Goal: Obtain resource: Obtain resource

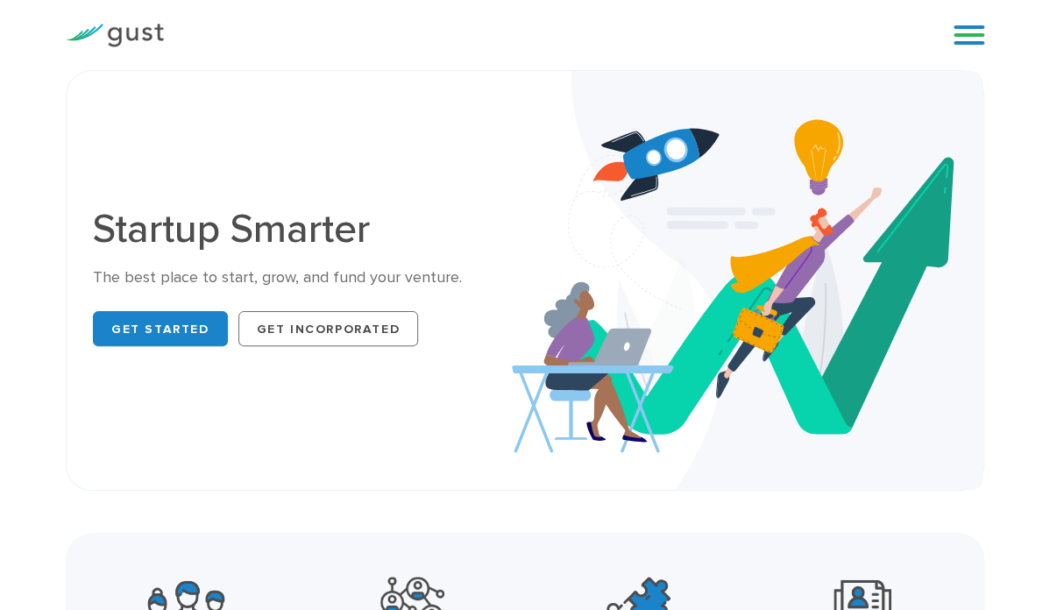
click at [963, 34] on link at bounding box center [969, 35] width 31 height 26
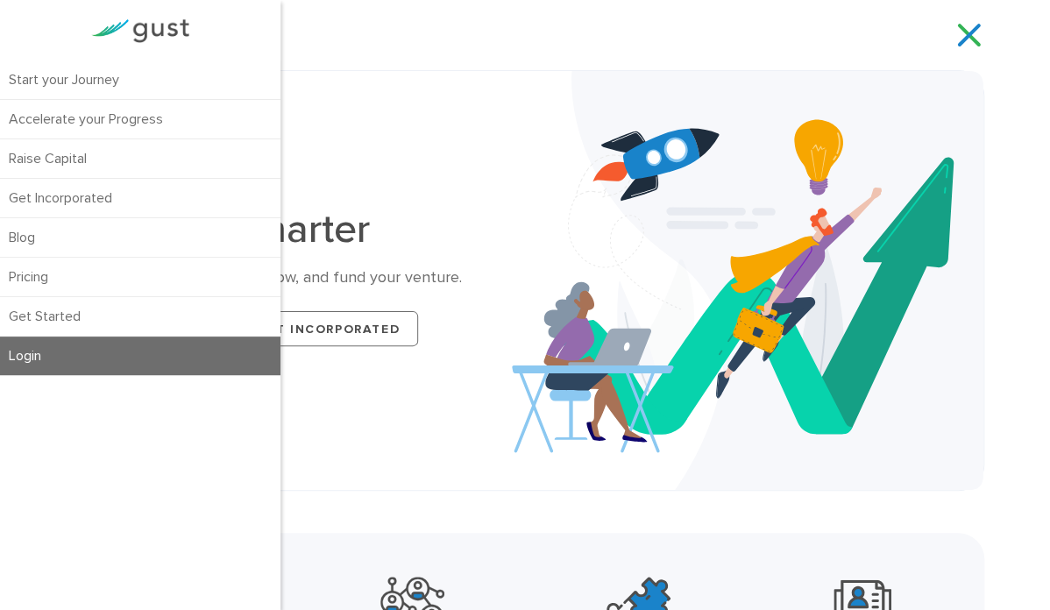
click at [167, 345] on link "Login" at bounding box center [140, 356] width 281 height 39
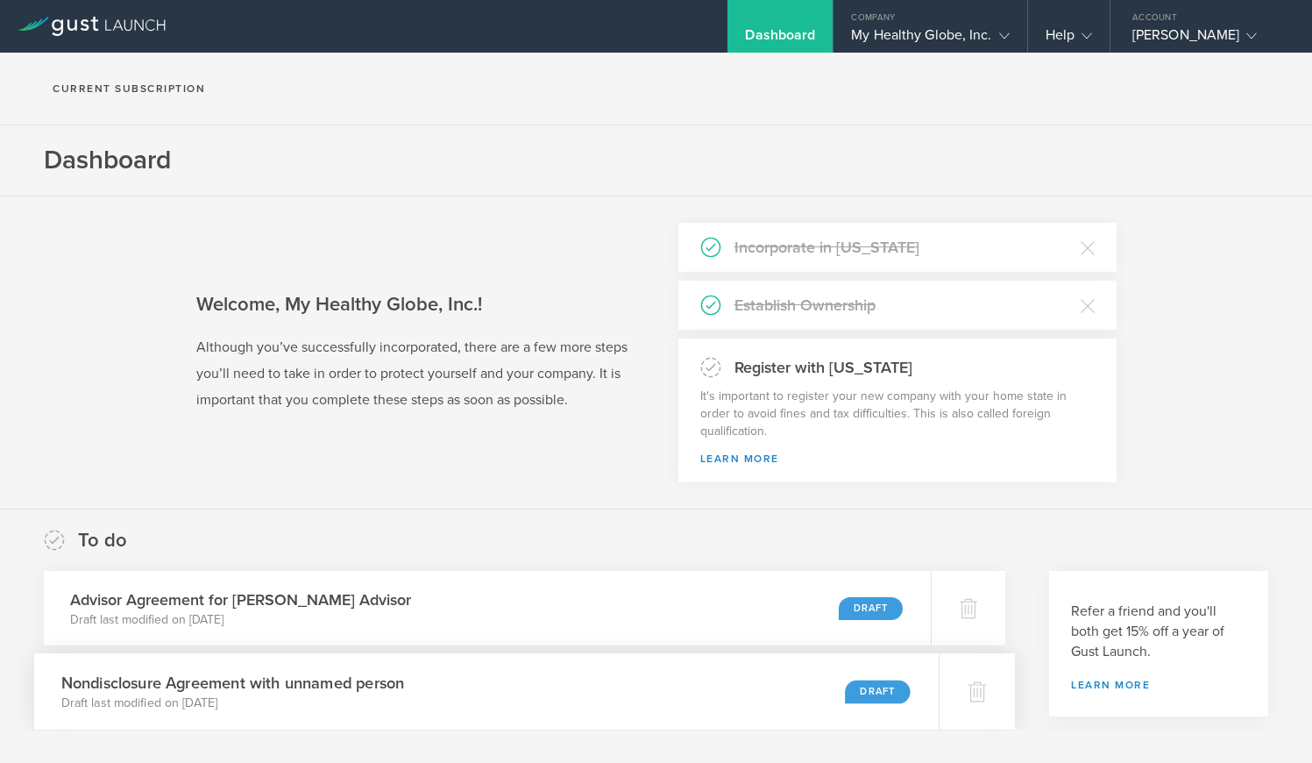
click at [427, 657] on div "Nondisclosure Agreement with unnamed person Draft last modified on Jun 5, 2024 …" at bounding box center [486, 691] width 905 height 76
click at [901, 35] on div "My Healthy Globe, Inc." at bounding box center [930, 39] width 158 height 26
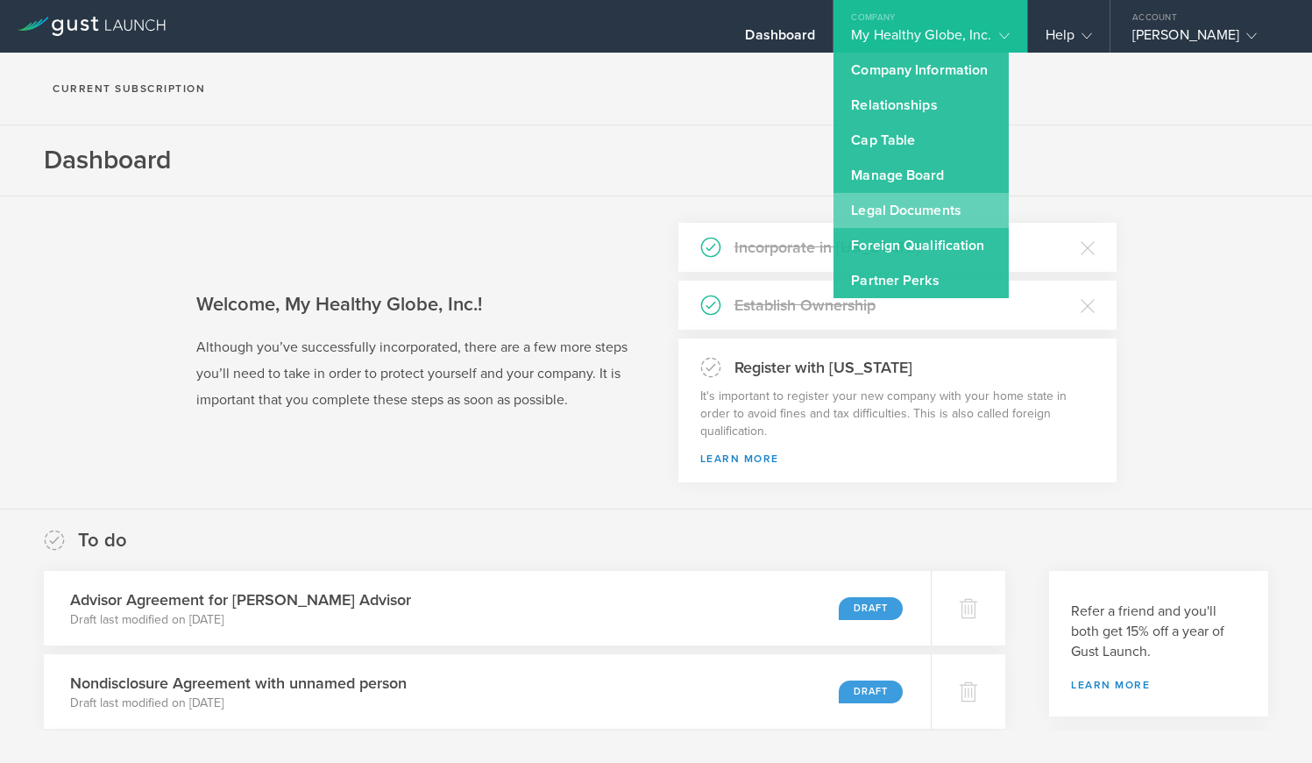
click at [907, 209] on link "Legal Documents" at bounding box center [921, 210] width 175 height 35
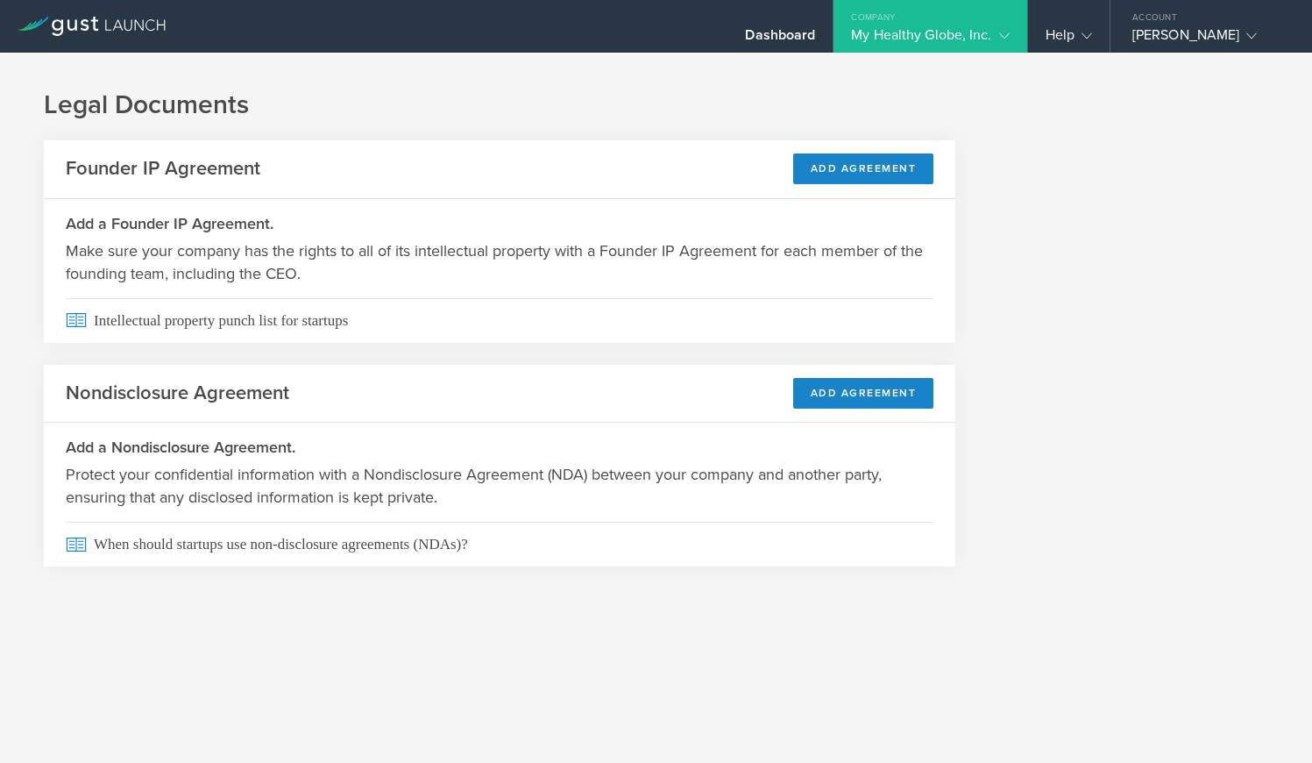
drag, startPoint x: 401, startPoint y: 457, endPoint x: 408, endPoint y: 449, distance: 10.0
click at [404, 453] on h3 "Add a Nondisclosure Agreement." at bounding box center [500, 447] width 868 height 23
click at [927, 30] on div "My Healthy Globe, Inc." at bounding box center [930, 39] width 158 height 26
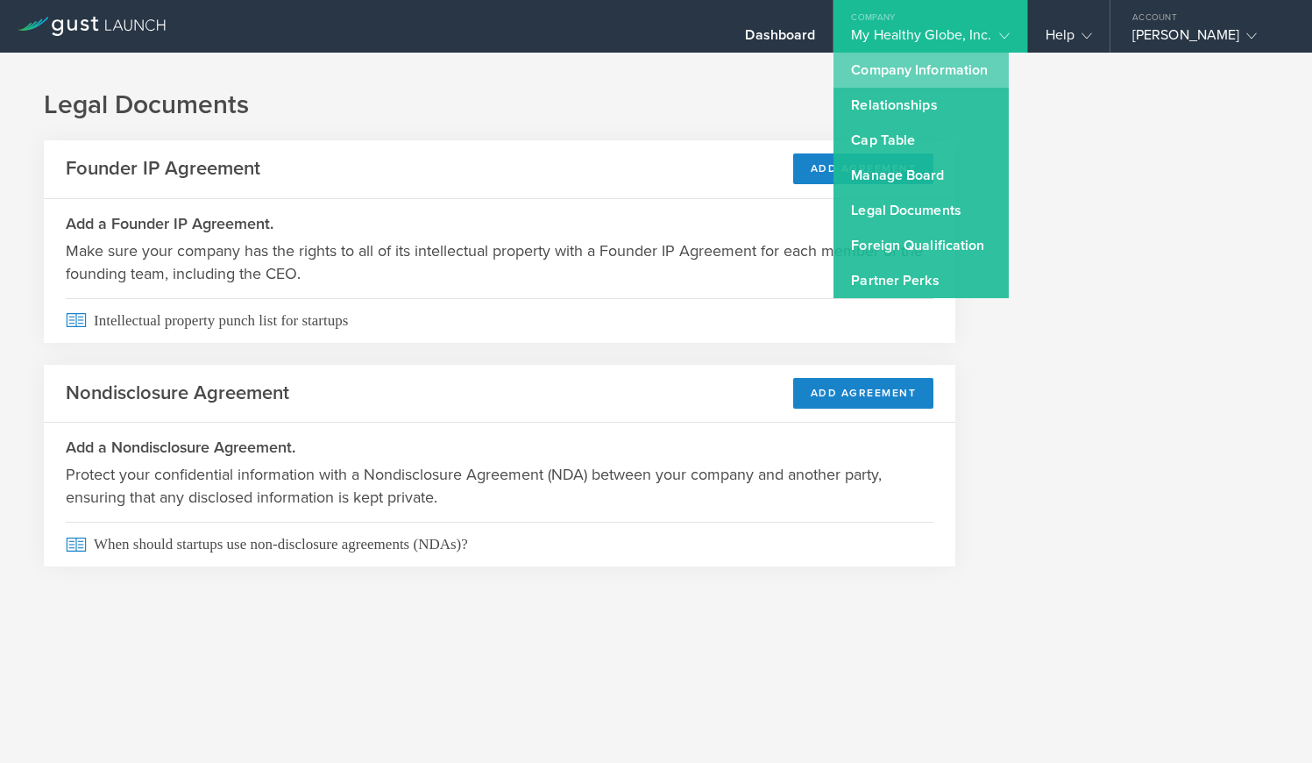
click at [864, 64] on link "Company Information" at bounding box center [921, 70] width 175 height 35
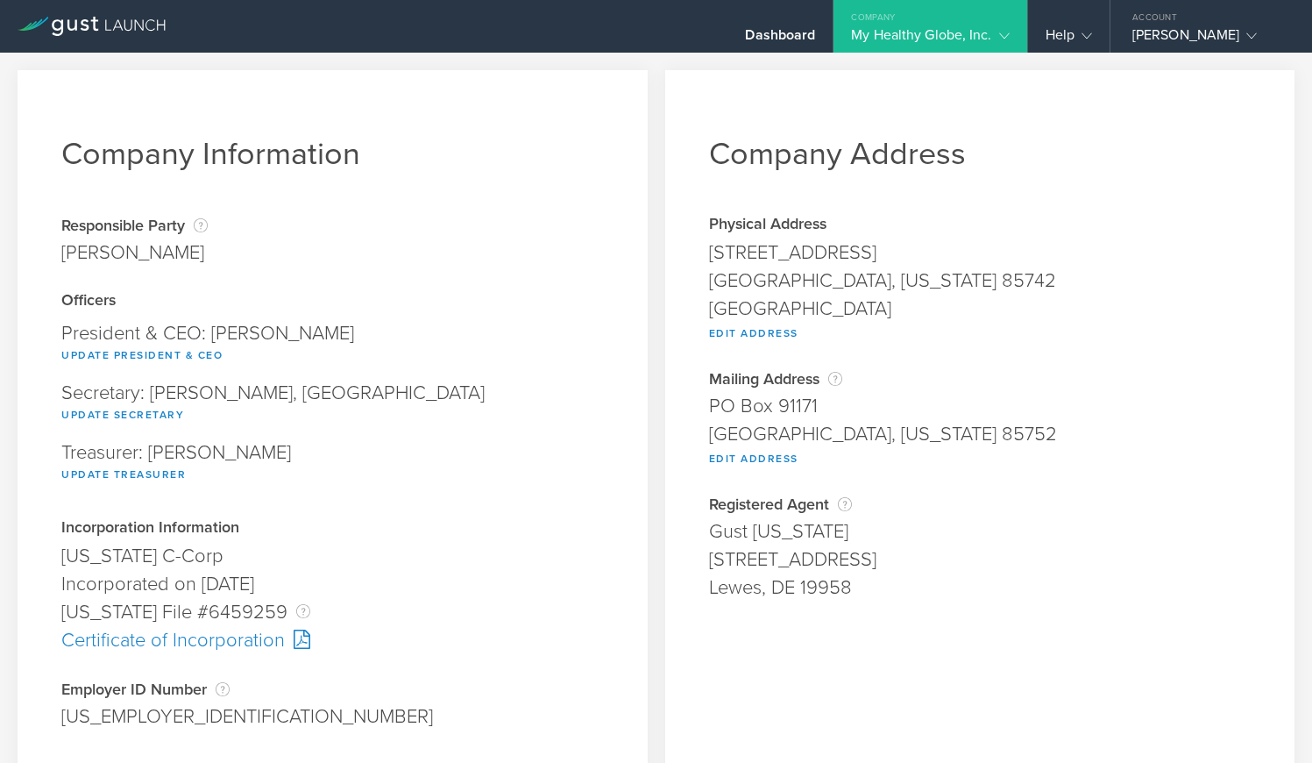
drag, startPoint x: 965, startPoint y: 24, endPoint x: 969, endPoint y: 33, distance: 10.3
click at [967, 25] on div "Company" at bounding box center [930, 13] width 193 height 26
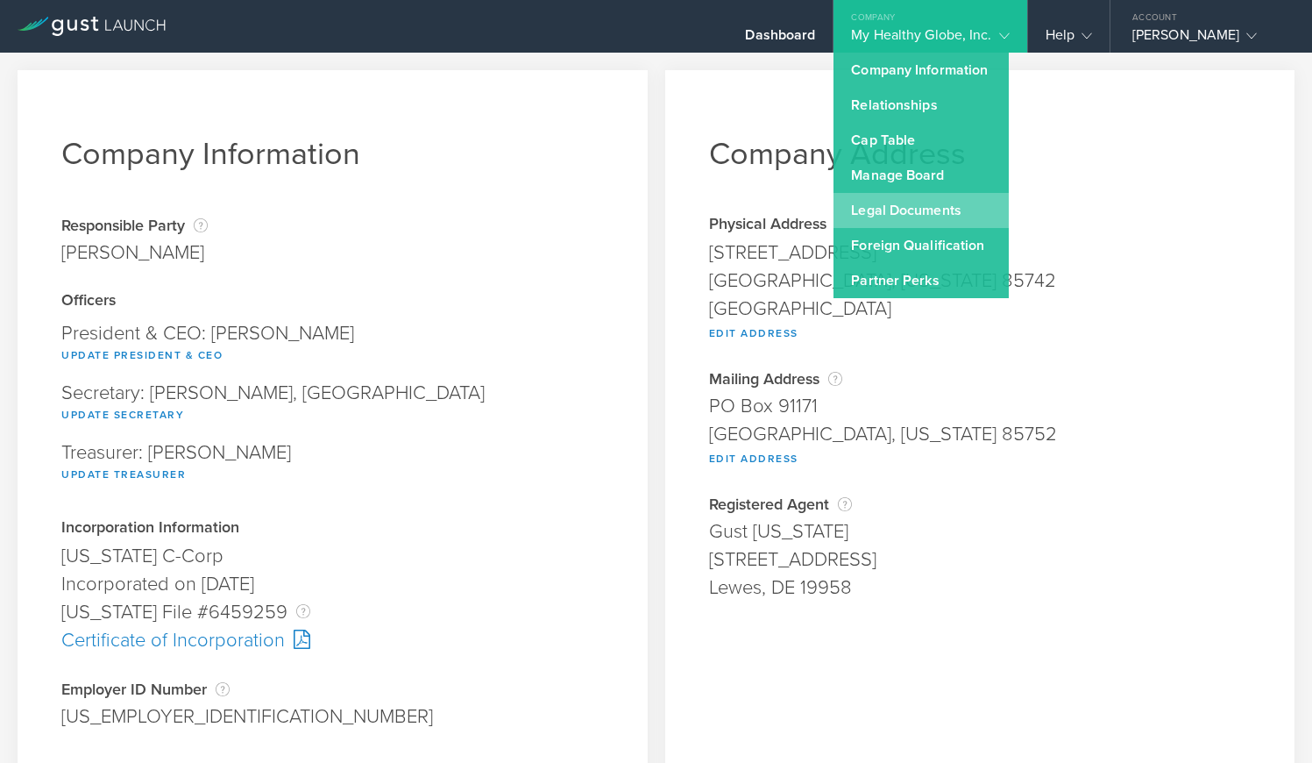
click at [952, 210] on link "Legal Documents" at bounding box center [921, 210] width 175 height 35
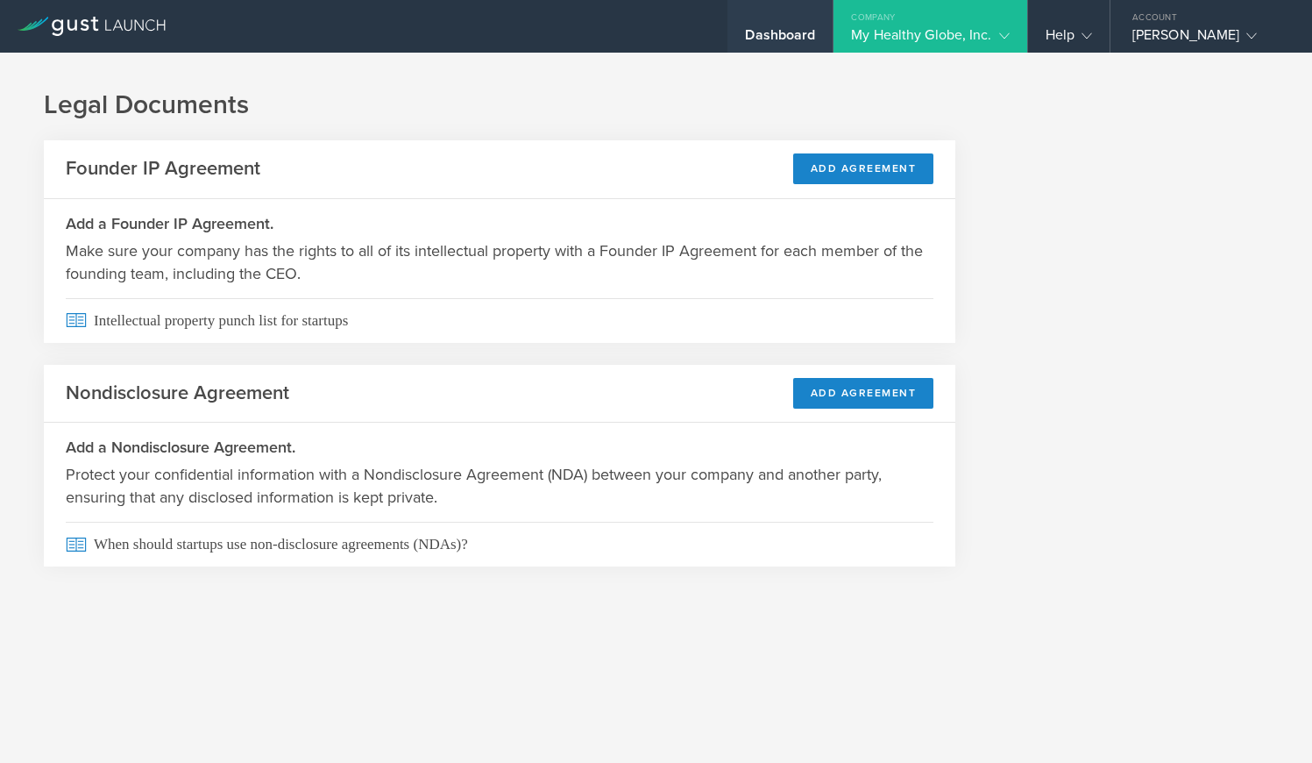
click at [802, 36] on div "Dashboard" at bounding box center [780, 39] width 70 height 26
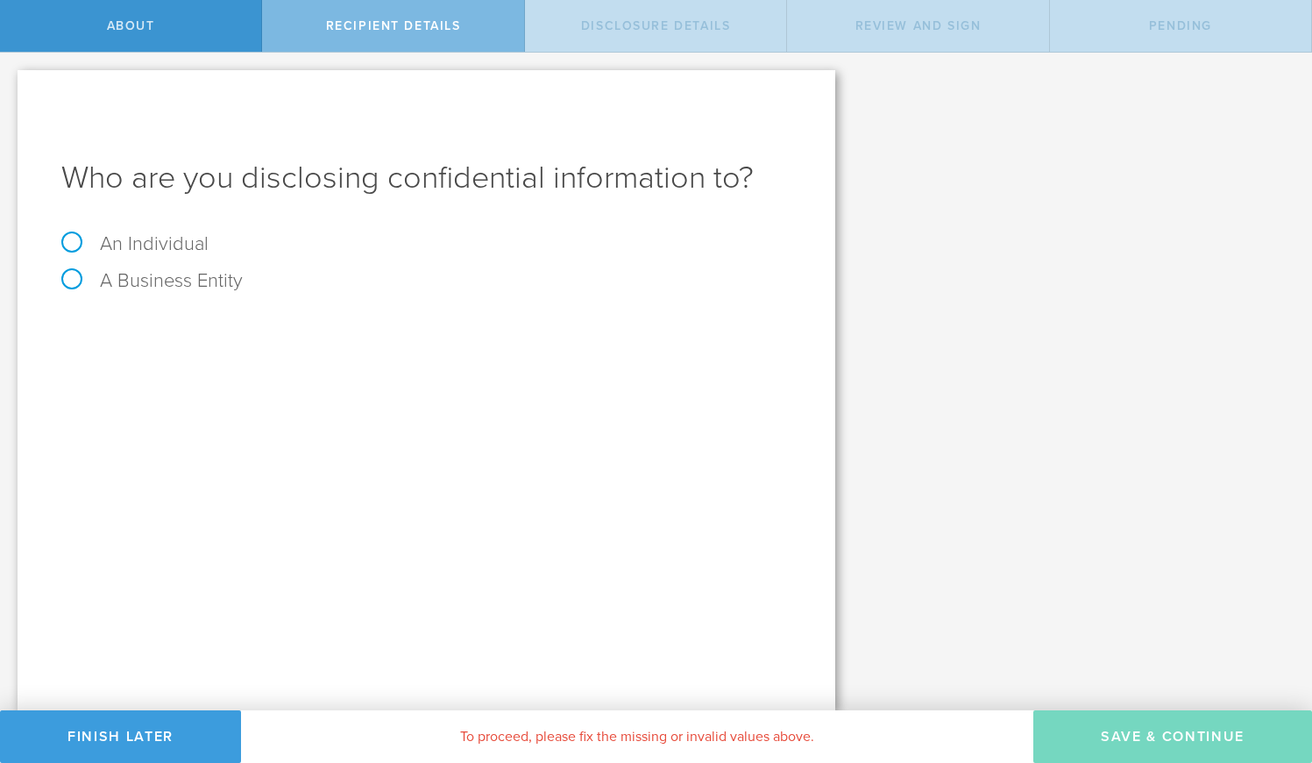
click at [178, 281] on label "A Business Entity" at bounding box center [151, 280] width 181 height 23
click at [11, 81] on input "A Business Entity" at bounding box center [5, 67] width 11 height 28
radio input "true"
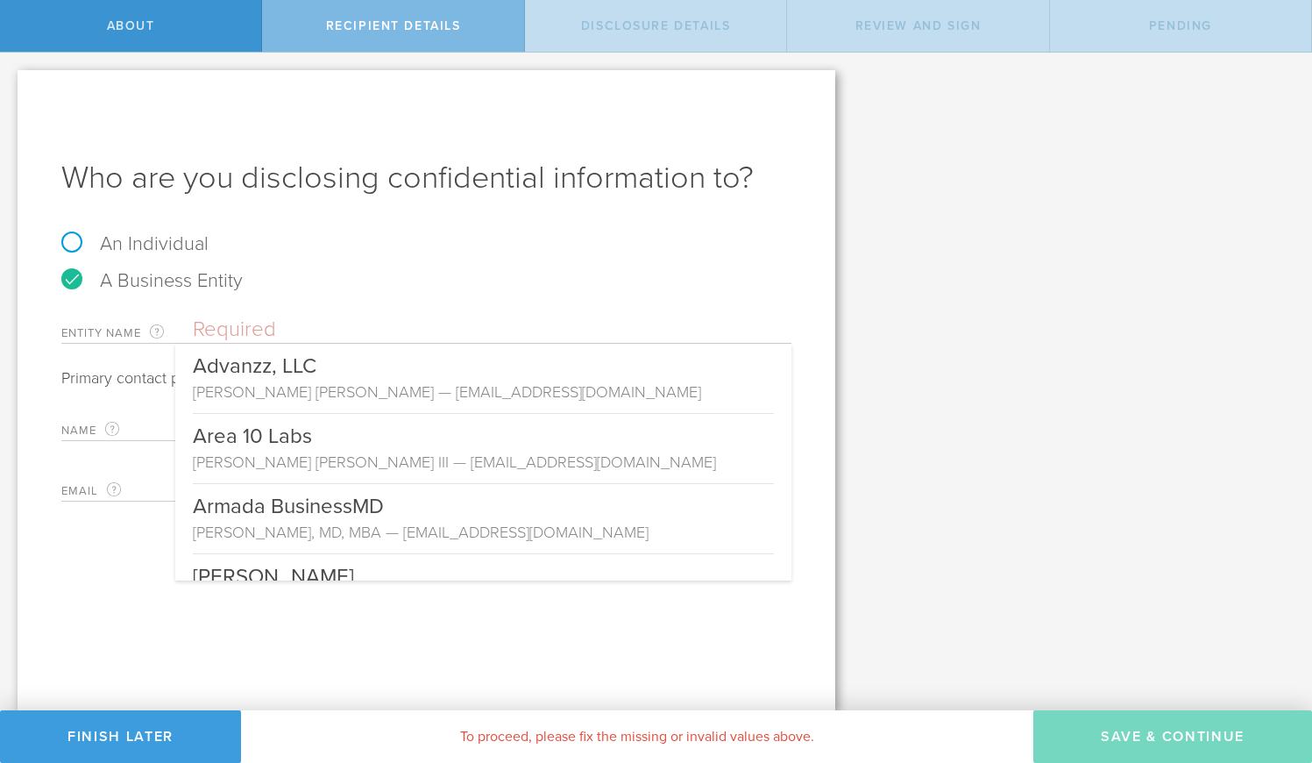
click at [264, 331] on input "text" at bounding box center [492, 329] width 599 height 26
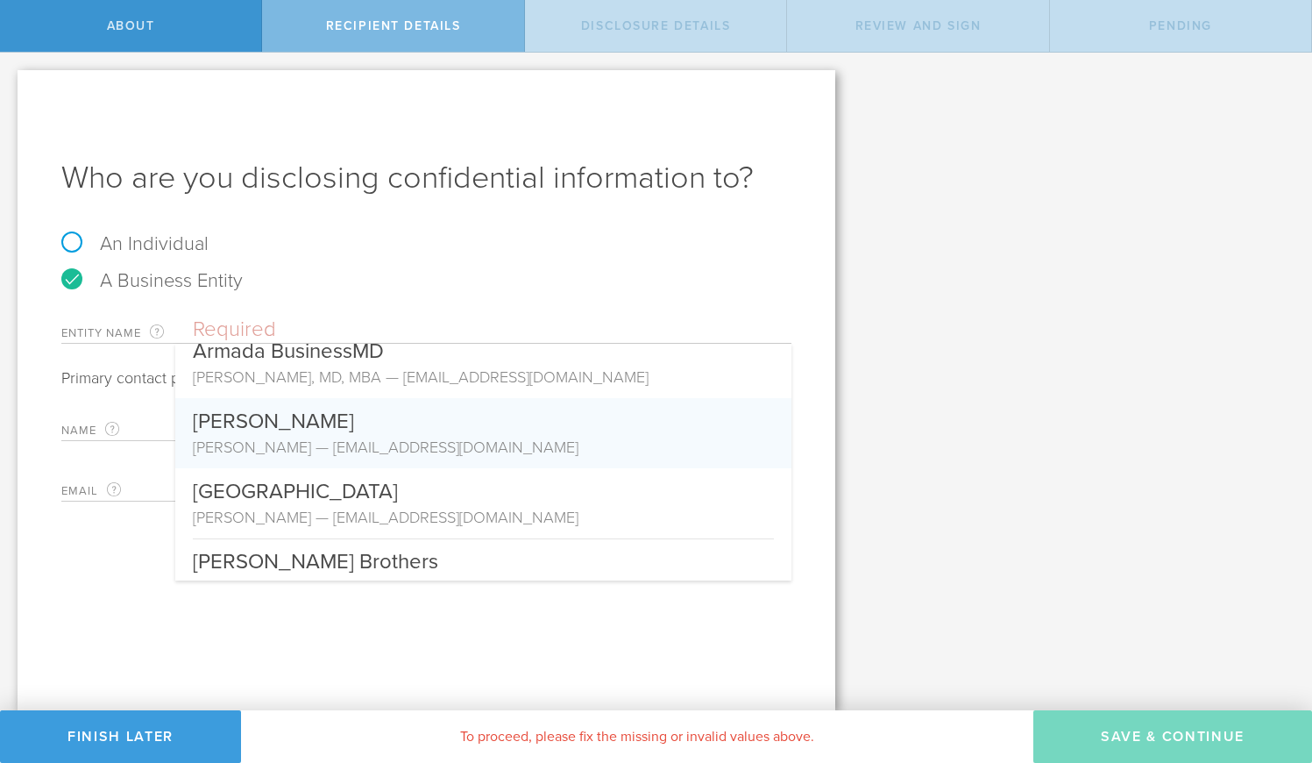
scroll to position [138, 0]
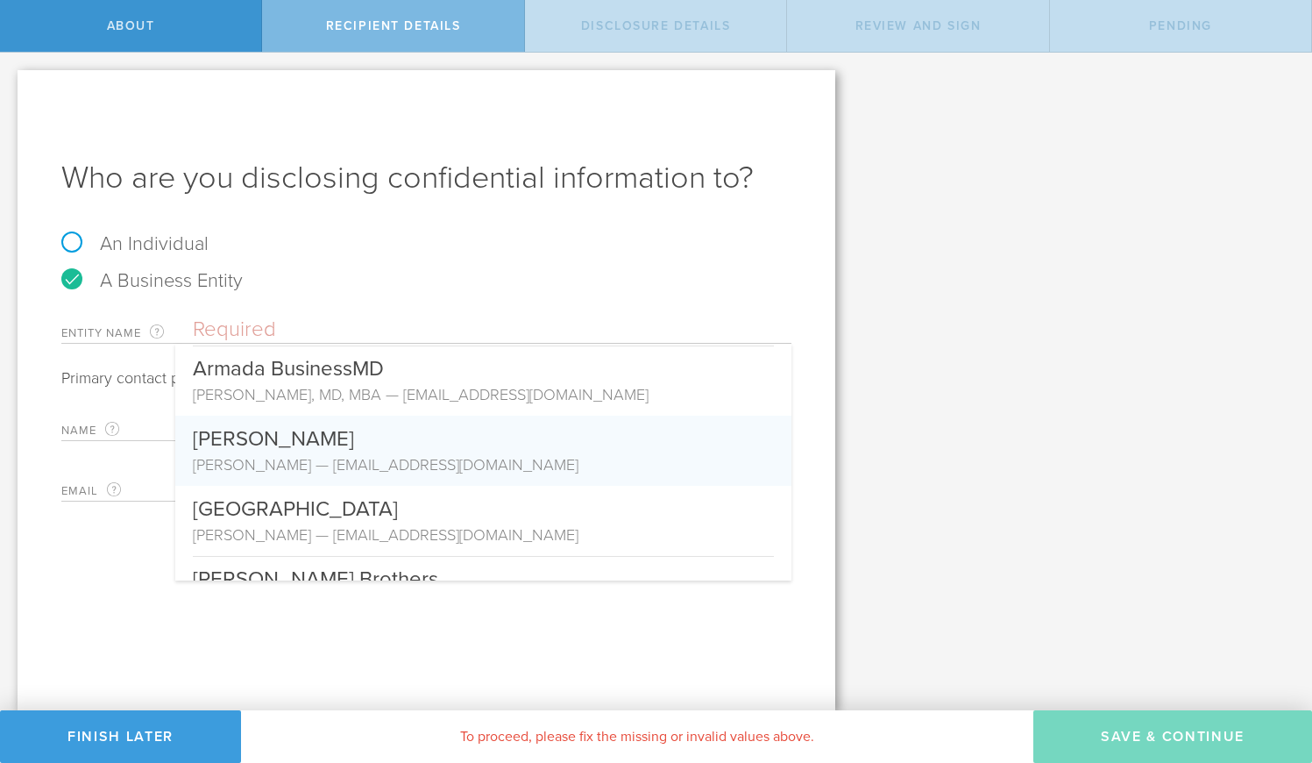
click at [310, 440] on div "[PERSON_NAME]" at bounding box center [483, 435] width 581 height 38
type input "[PERSON_NAME]"
type input "[EMAIL_ADDRESS][DOMAIN_NAME]"
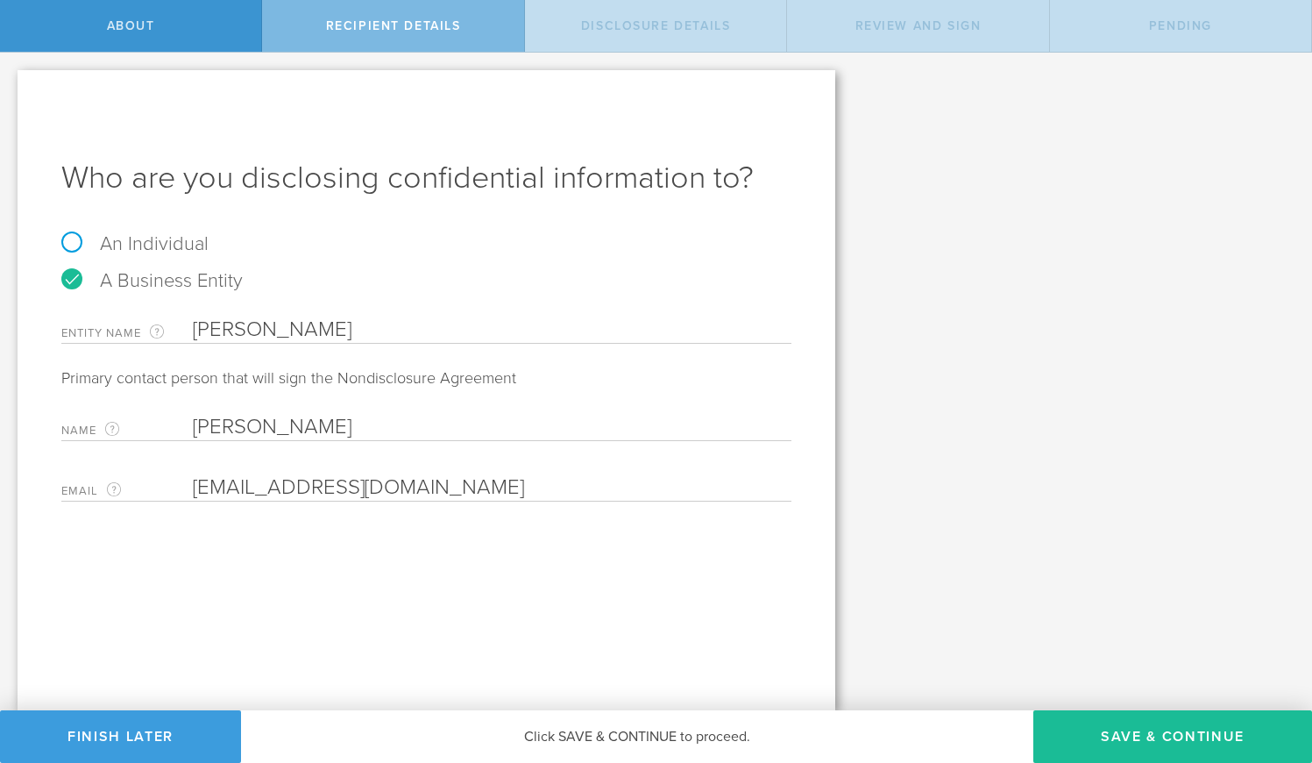
click at [132, 240] on label "An Individual" at bounding box center [134, 243] width 147 height 23
click at [11, 81] on input "An Individual" at bounding box center [5, 67] width 11 height 28
radio input "true"
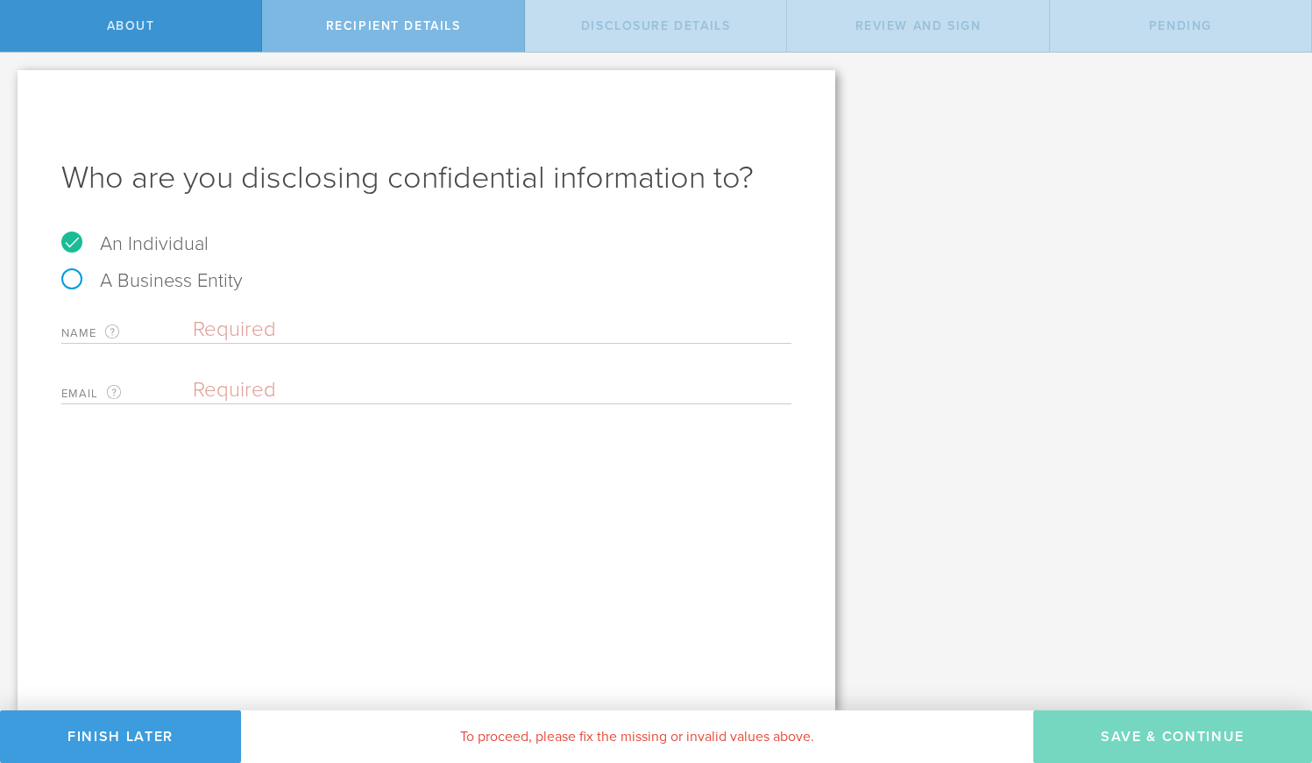
click at [117, 282] on label "A Business Entity" at bounding box center [151, 280] width 181 height 23
click at [11, 81] on input "A Business Entity" at bounding box center [5, 67] width 11 height 28
radio input "true"
